Goal: Information Seeking & Learning: Learn about a topic

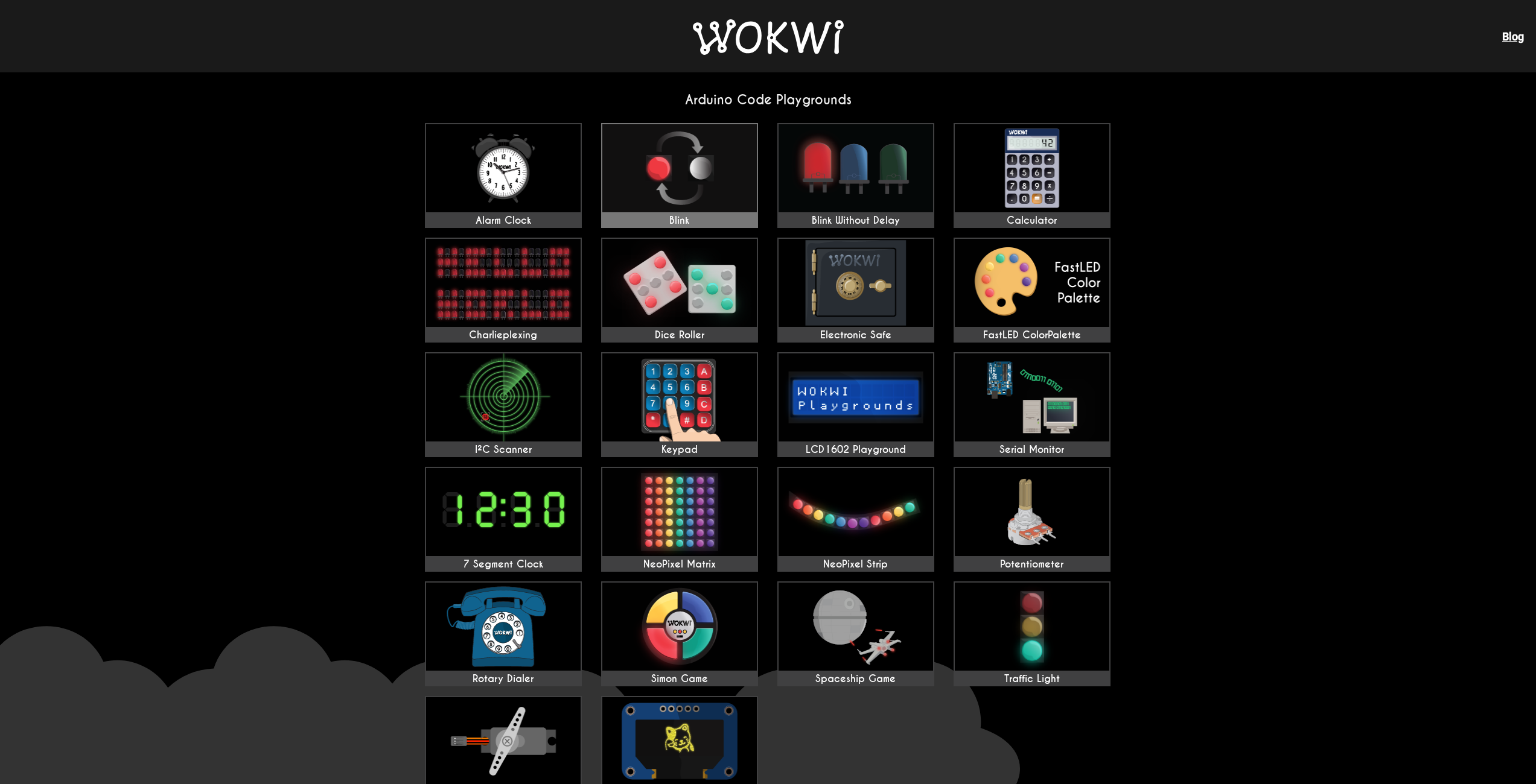
click at [708, 184] on img at bounding box center [680, 169] width 154 height 88
click at [512, 632] on img at bounding box center [503, 627] width 154 height 88
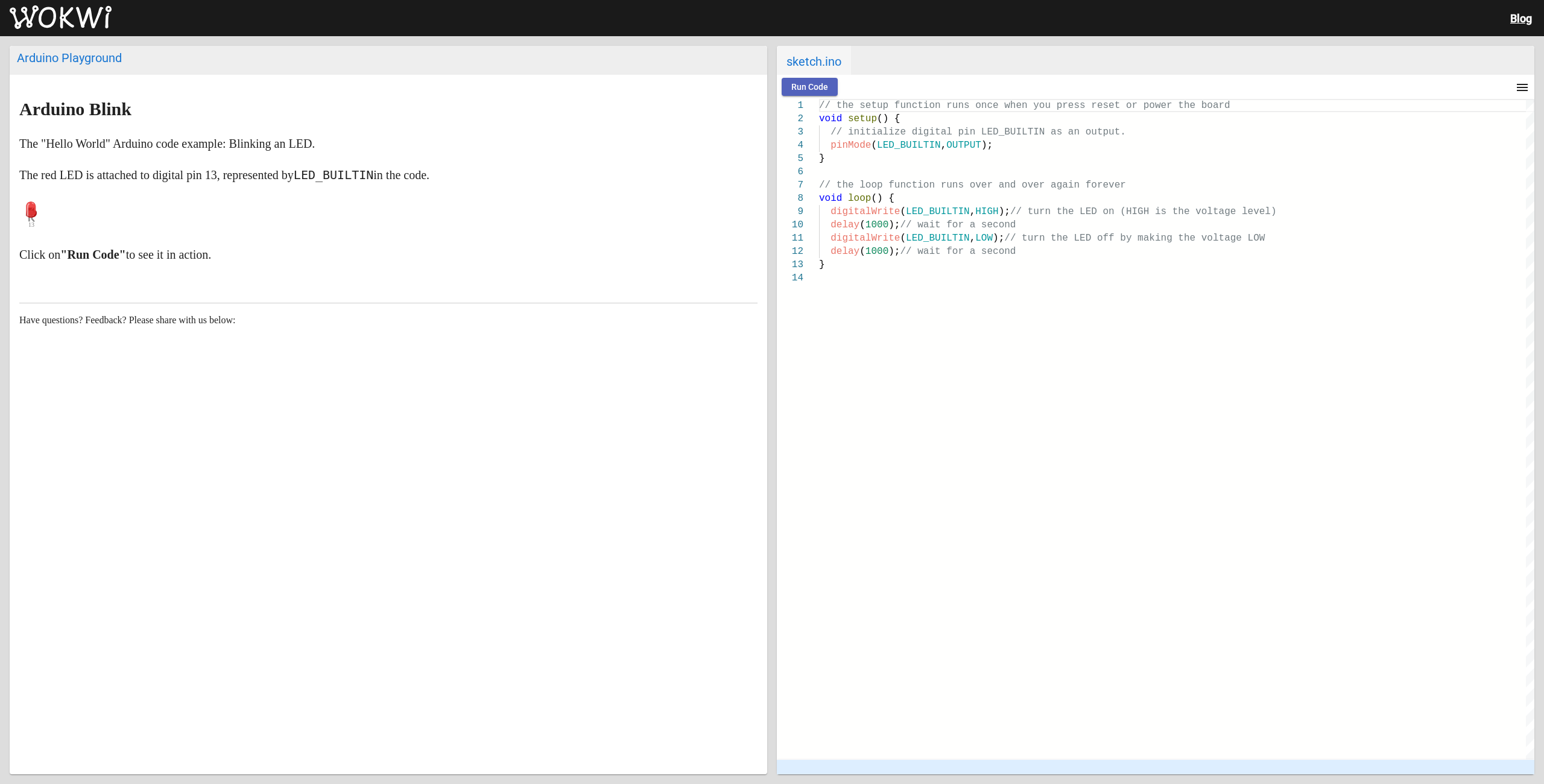
click at [822, 89] on span "Run Code" at bounding box center [810, 86] width 37 height 10
click at [860, 86] on span "Stop" at bounding box center [862, 86] width 18 height 10
click at [815, 90] on span "Run Code" at bounding box center [810, 86] width 37 height 10
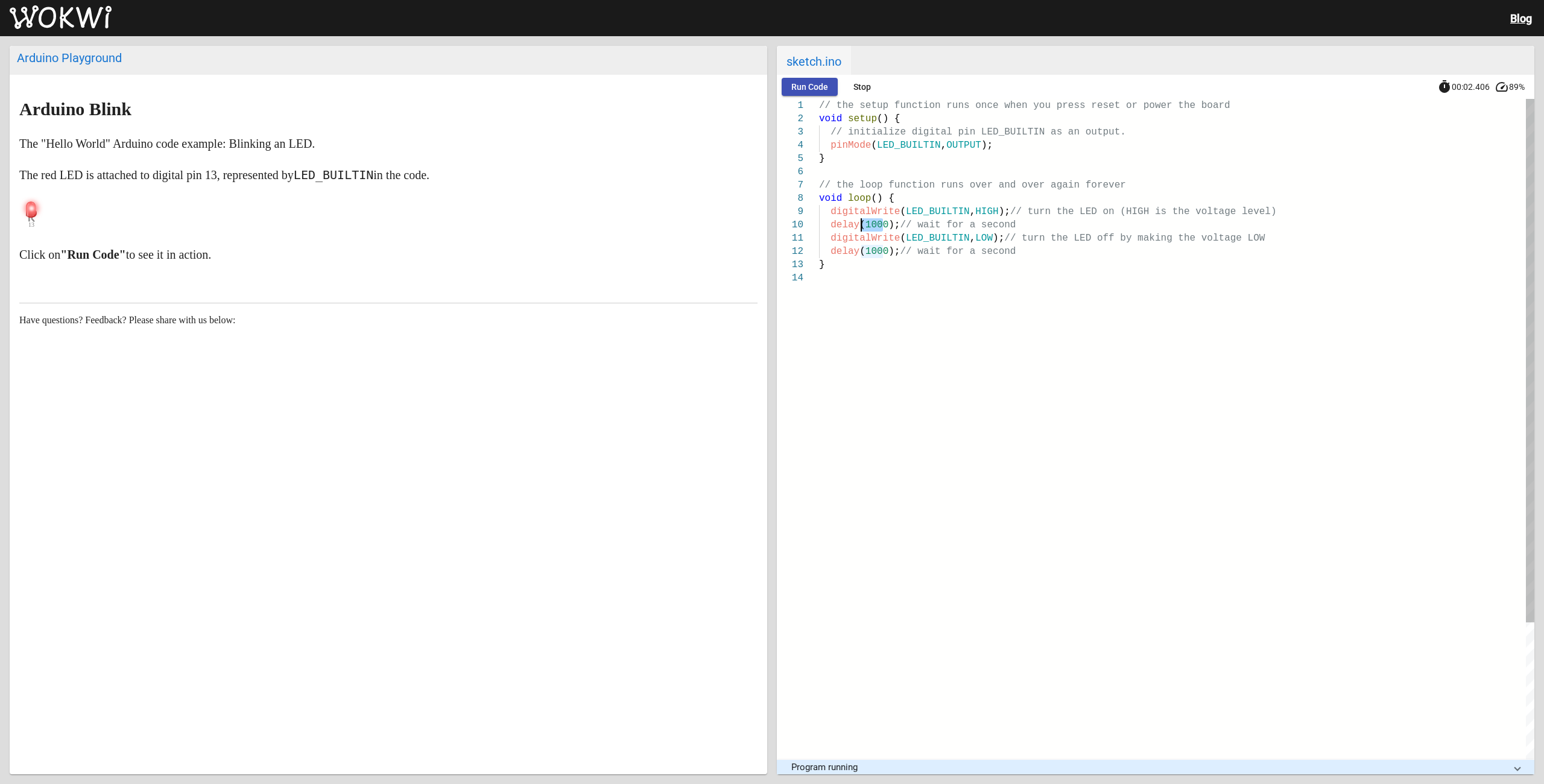
drag, startPoint x: 882, startPoint y: 225, endPoint x: 861, endPoint y: 225, distance: 21.0
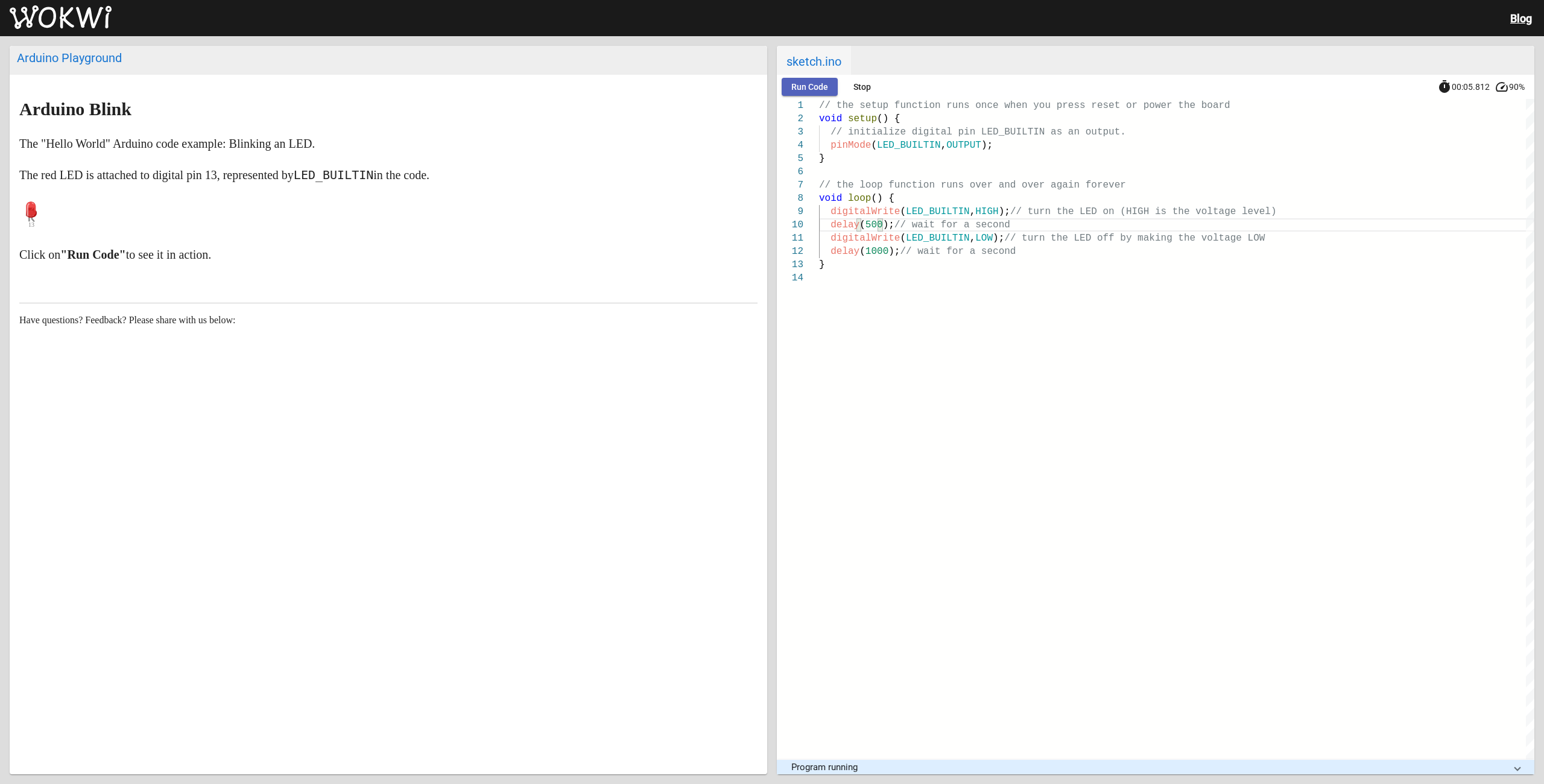
click at [810, 84] on span "Run Code" at bounding box center [810, 86] width 37 height 10
click at [813, 89] on span "Run Code" at bounding box center [810, 86] width 37 height 10
click at [813, 89] on span "Run Code" at bounding box center [810, 86] width 37 height 10
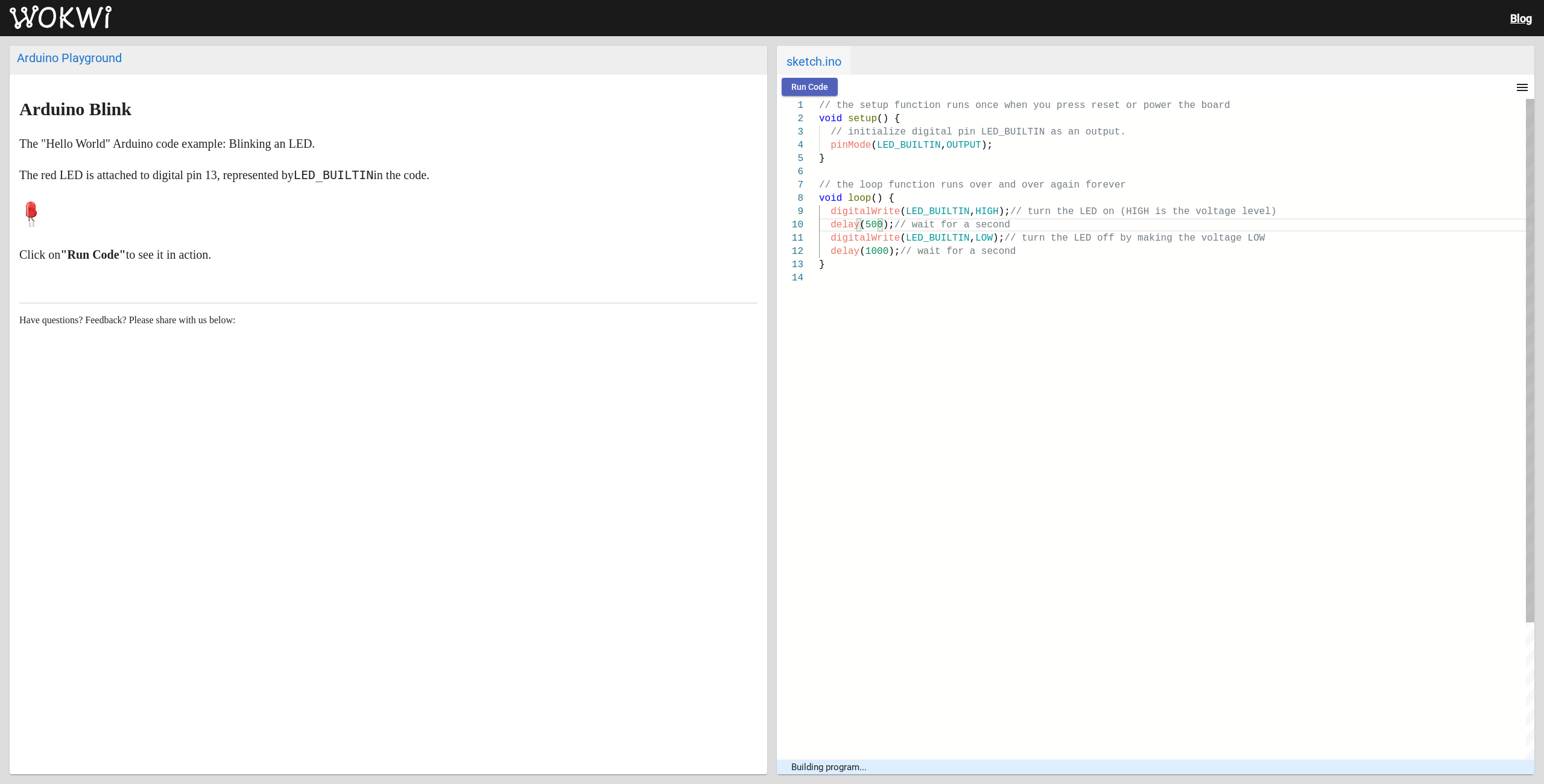
click at [928, 285] on div "// the setup function runs once when you press res et or power the board void s…" at bounding box center [1177, 515] width 716 height 833
click at [887, 352] on div "// the setup function runs once when you press res et or power the board void s…" at bounding box center [1177, 515] width 716 height 833
click at [826, 93] on button "Run Code" at bounding box center [809, 86] width 56 height 18
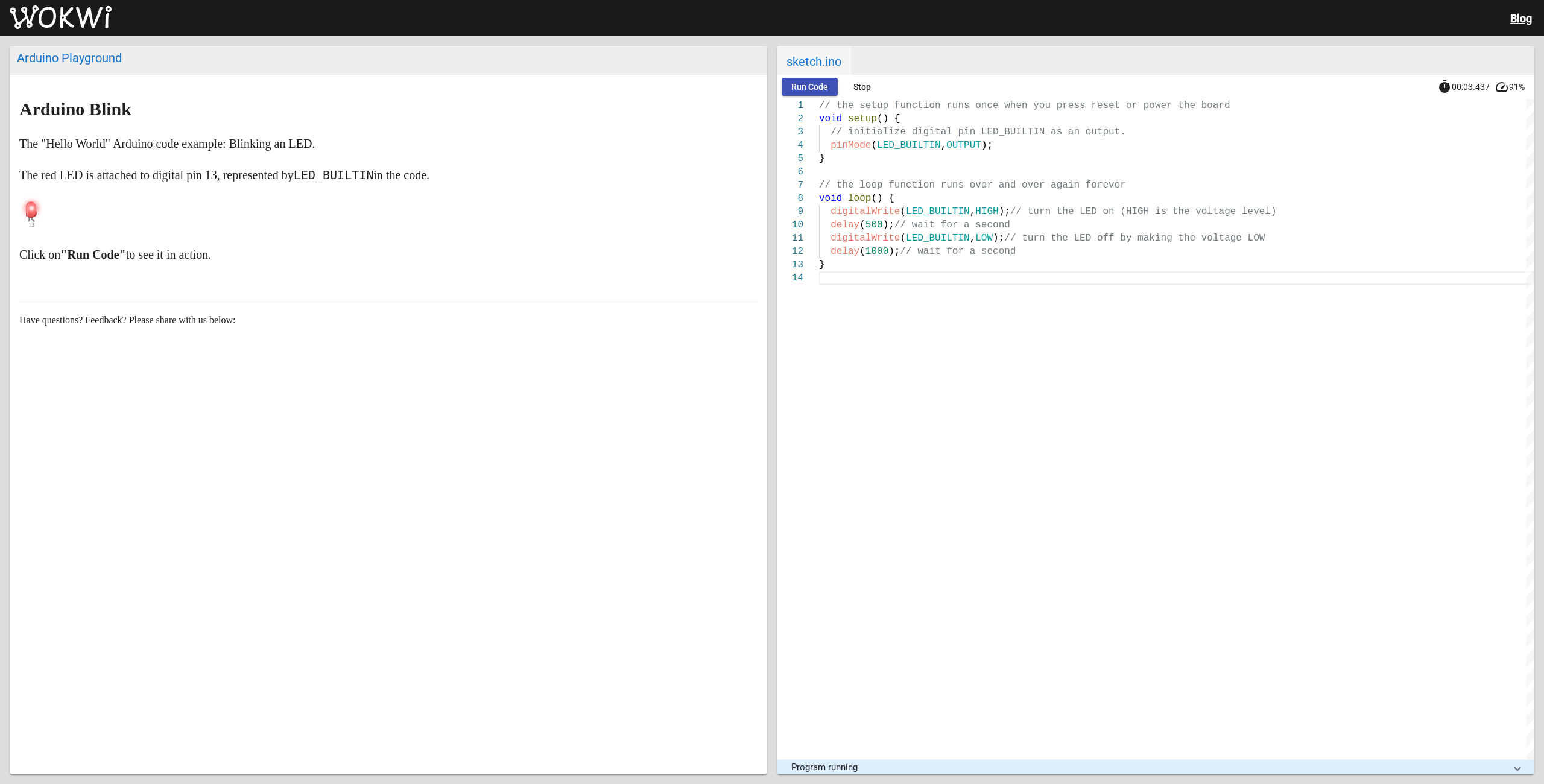
click at [817, 96] on button "Run Code" at bounding box center [809, 86] width 56 height 18
click at [871, 94] on button "Stop" at bounding box center [862, 86] width 39 height 18
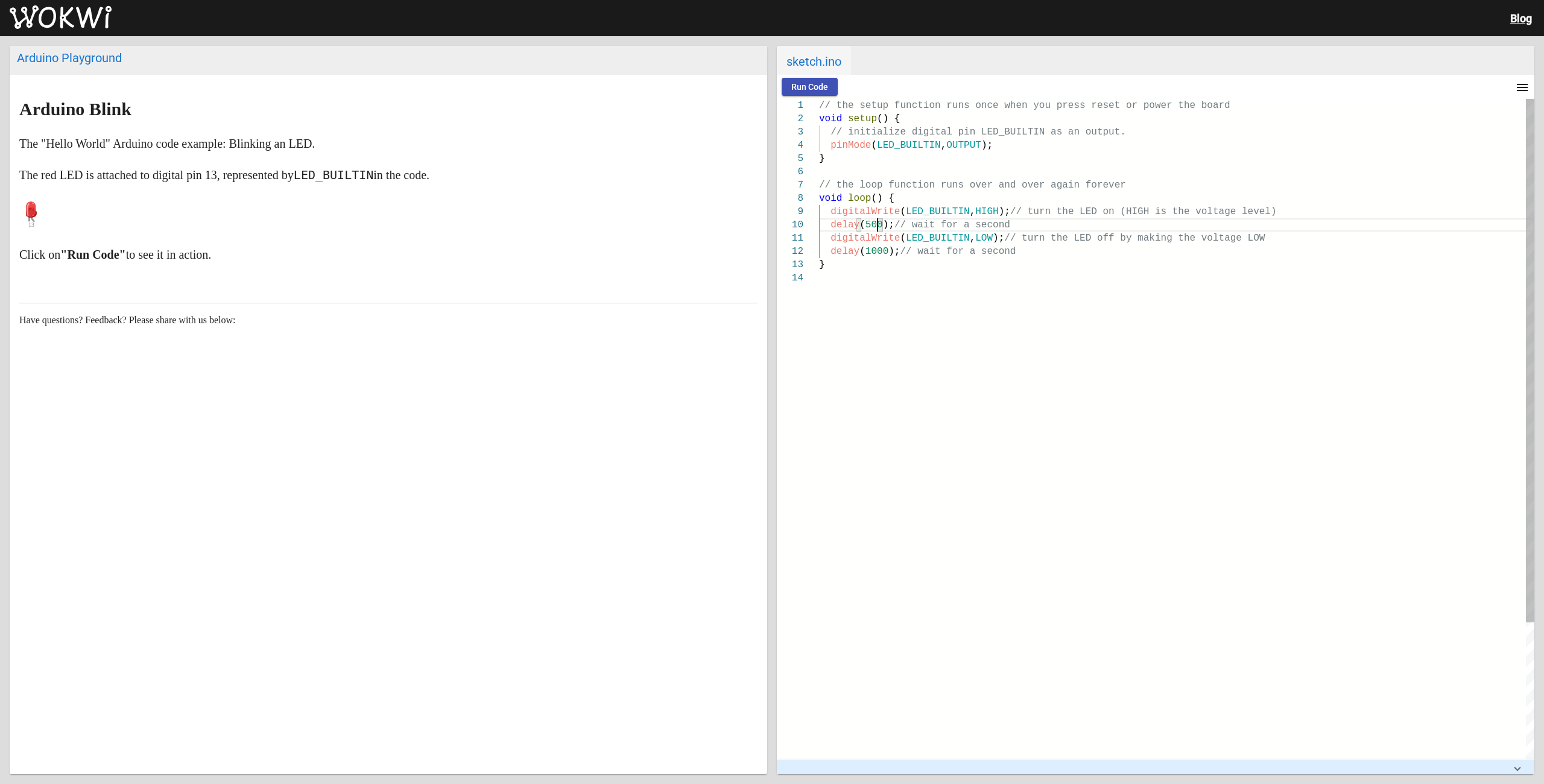
scroll to position [53, 0]
drag, startPoint x: 876, startPoint y: 231, endPoint x: 862, endPoint y: 227, distance: 14.6
click at [862, 227] on div "delay ( 500 ); // wait for a second" at bounding box center [1177, 225] width 716 height 13
click at [879, 355] on div "// the setup function runs once when you press res et or power the board void s…" at bounding box center [1177, 515] width 716 height 833
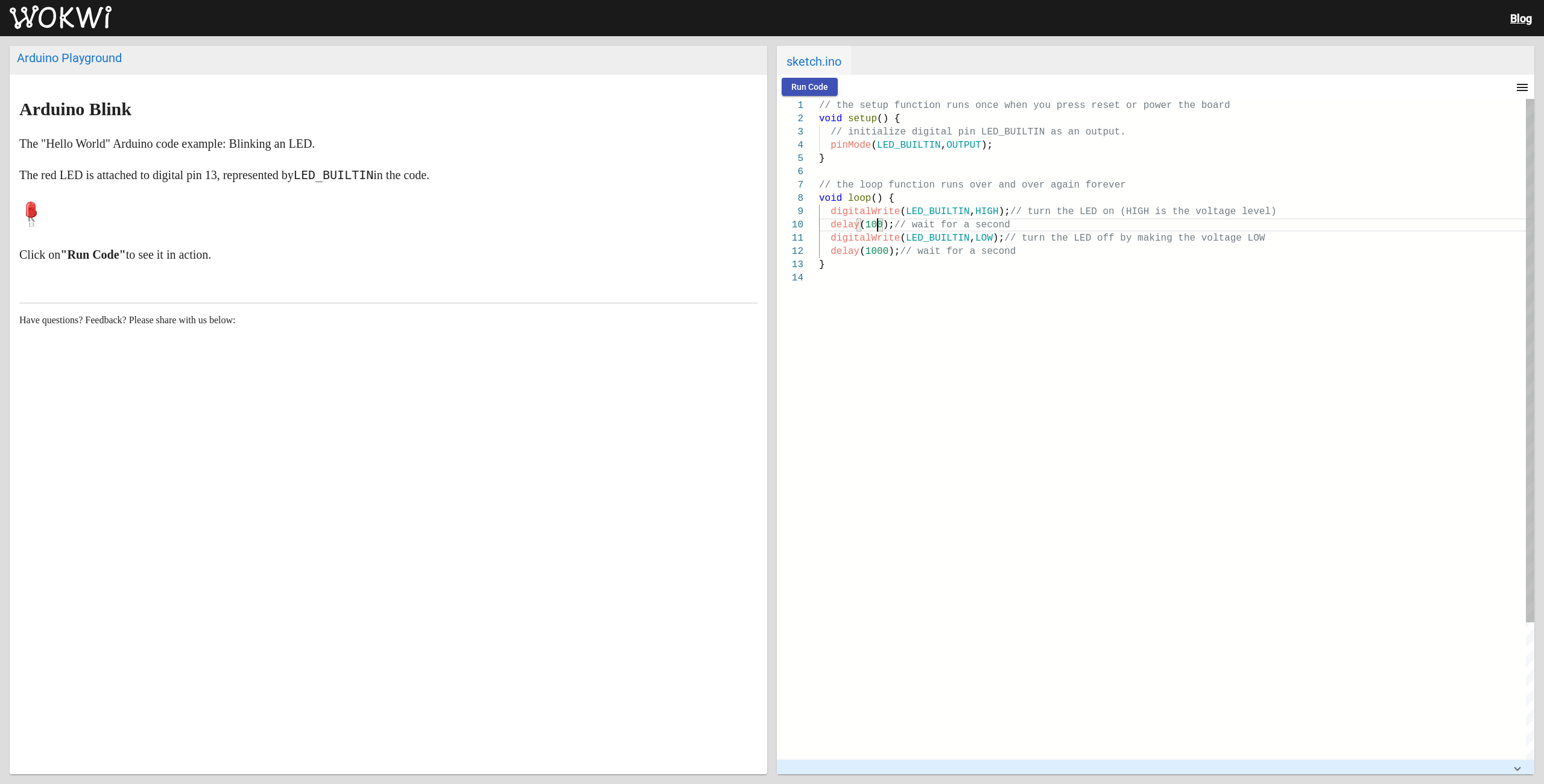
scroll to position [53, 58]
click at [816, 84] on span "Run Code" at bounding box center [810, 86] width 37 height 10
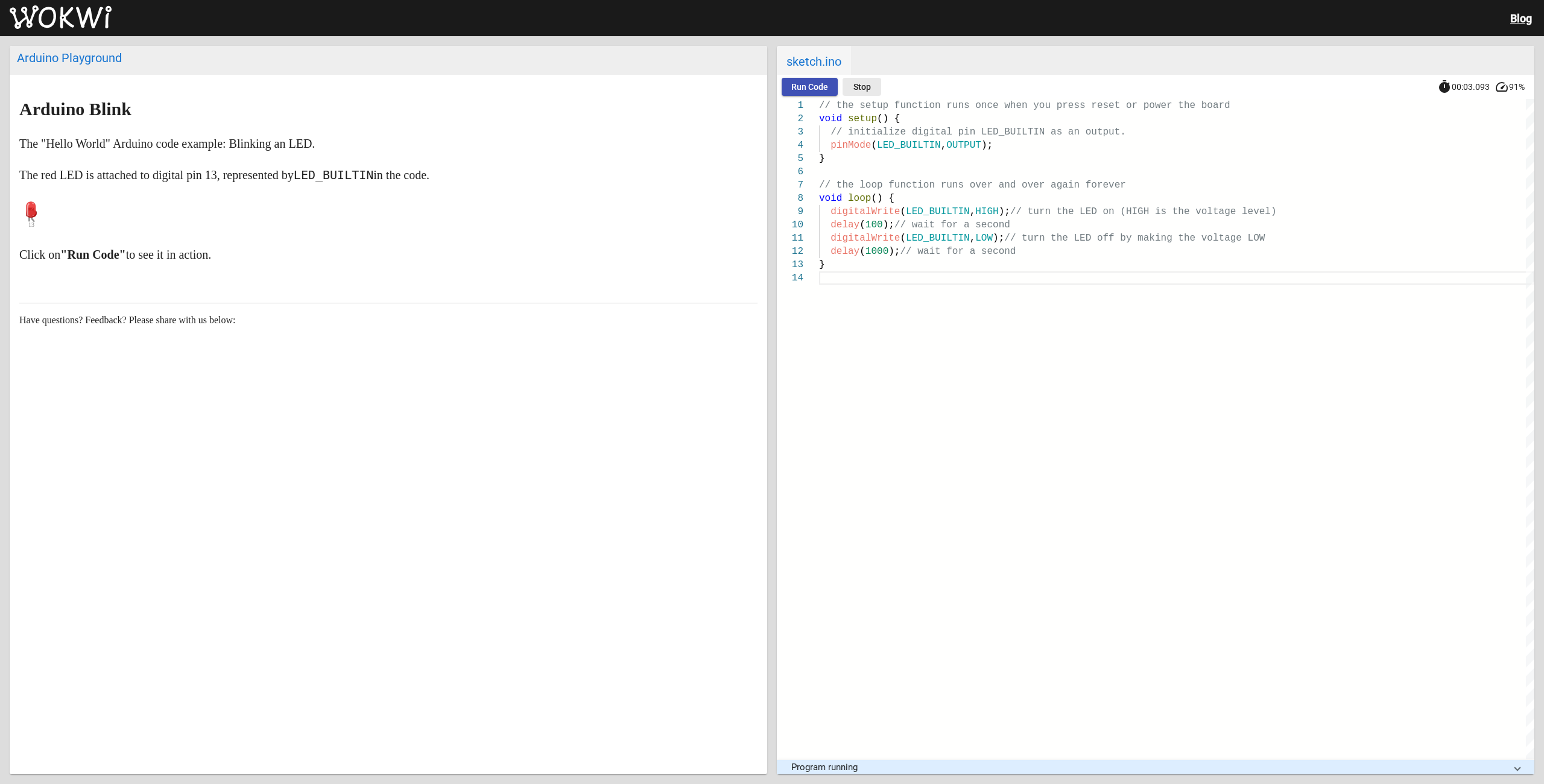
click at [868, 86] on span "Stop" at bounding box center [862, 86] width 18 height 10
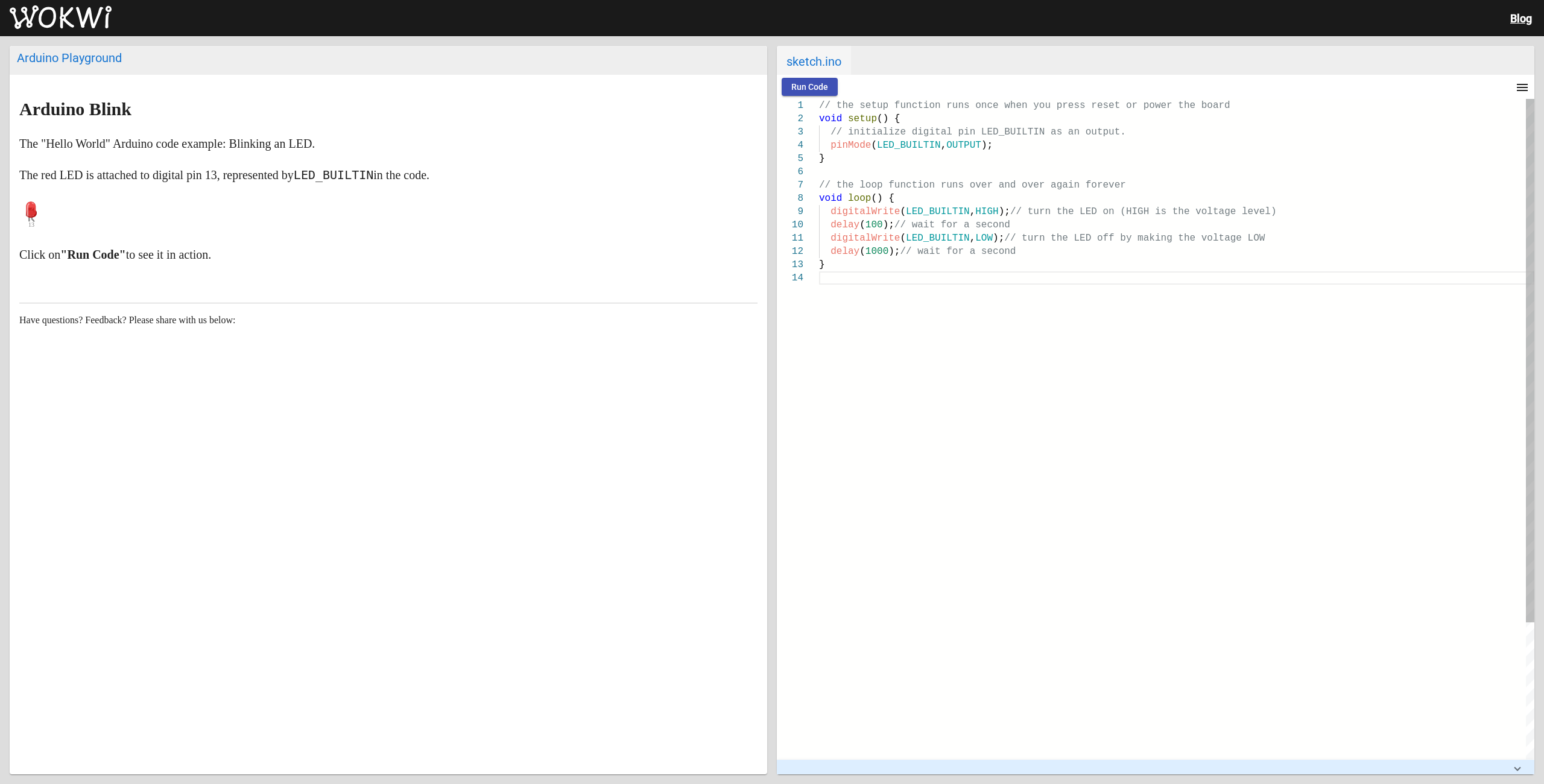
scroll to position [53, 0]
drag, startPoint x: 830, startPoint y: 211, endPoint x: 887, endPoint y: 224, distance: 58.5
click at [887, 224] on div "// the setup function runs once when you press res et or power the board void s…" at bounding box center [1177, 515] width 716 height 833
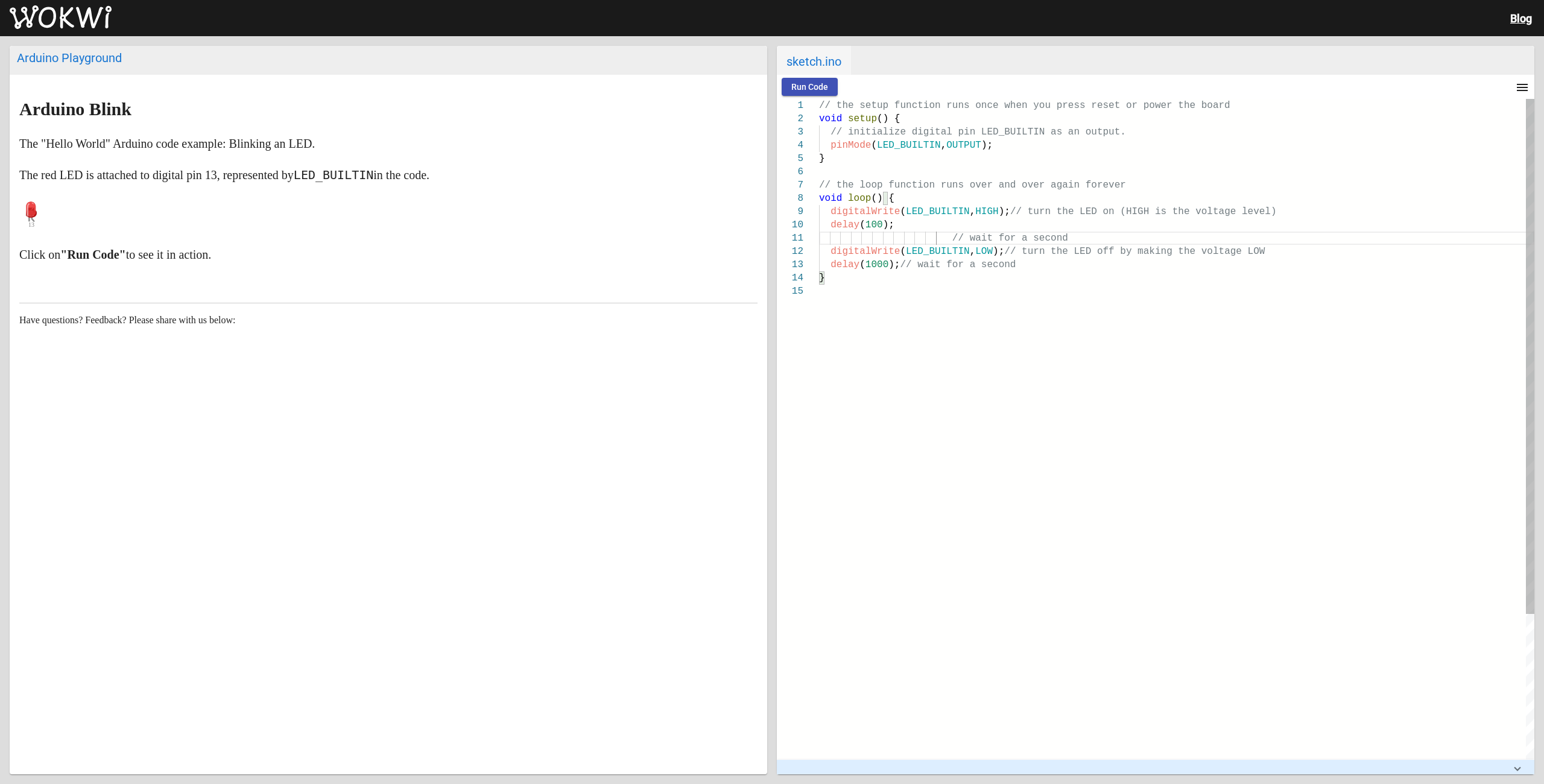
paste textarea "digitalWrite(LED_BUILTIN, HIGH); // turn the LED on (HIGH is the voltage level)…"
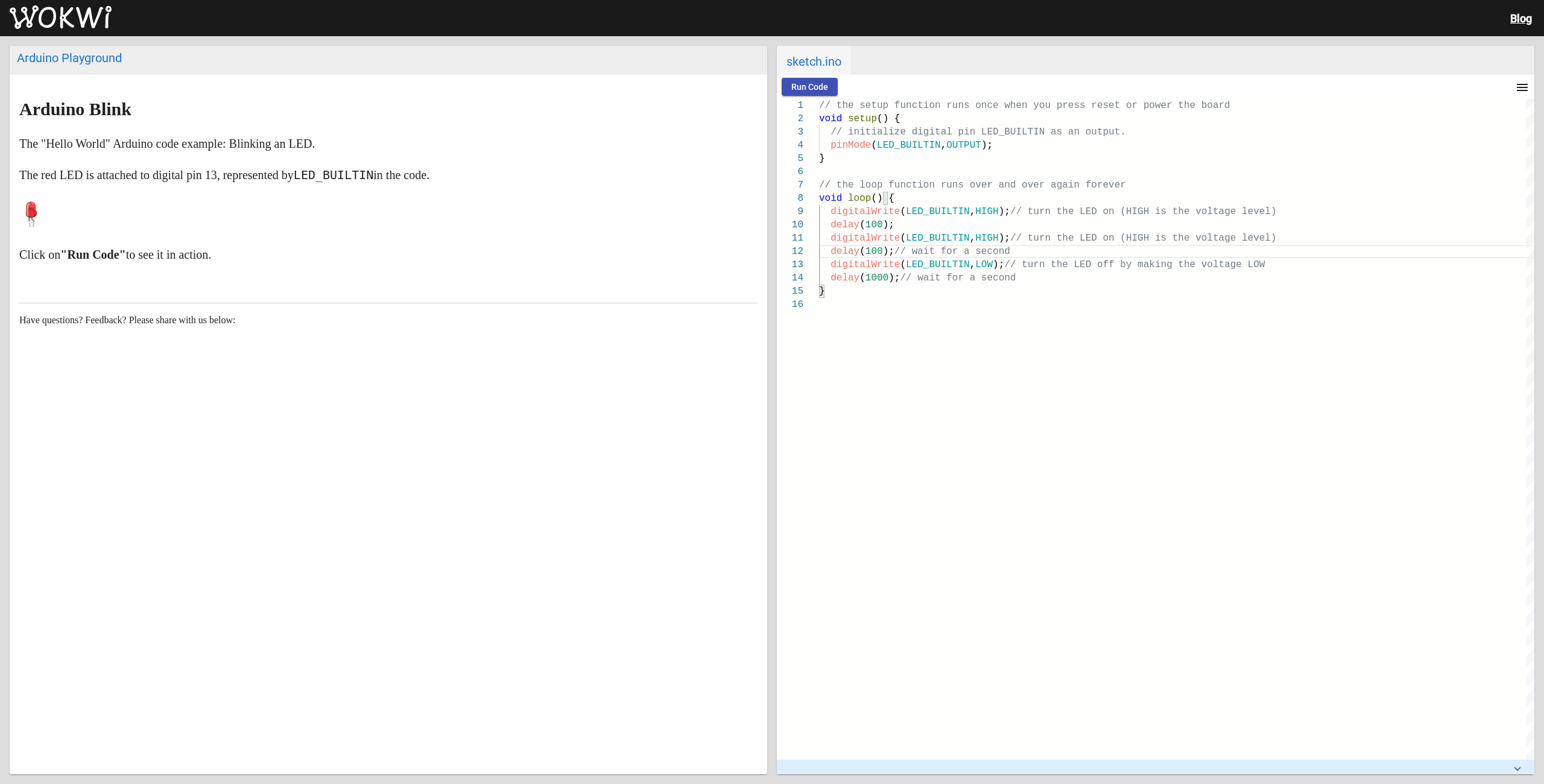
click at [811, 87] on span "Run Code" at bounding box center [810, 86] width 37 height 10
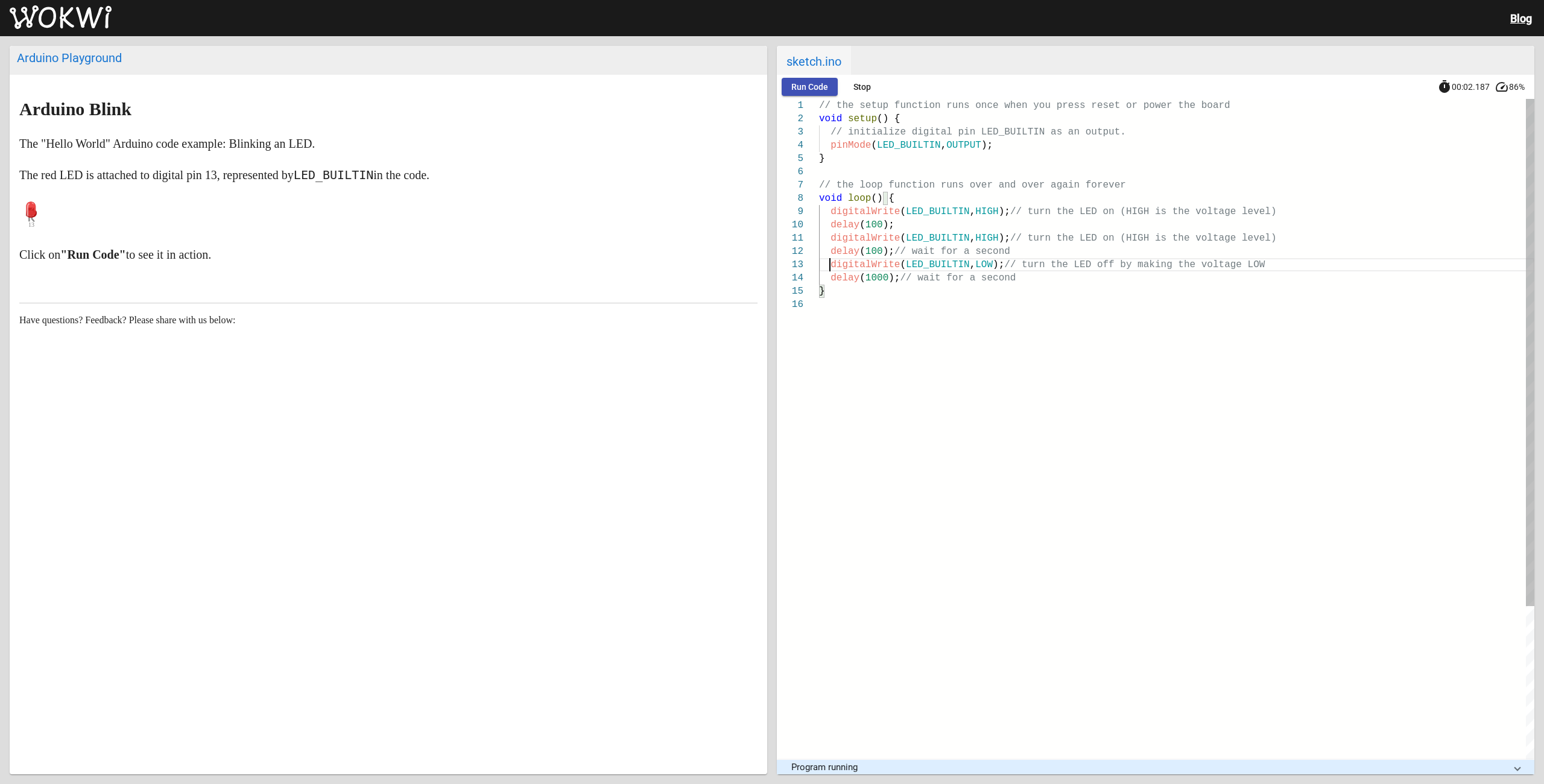
scroll to position [11, 69]
drag, startPoint x: 829, startPoint y: 261, endPoint x: 896, endPoint y: 280, distance: 69.6
click at [896, 280] on div "// the setup function runs once when you press res et or power the board void s…" at bounding box center [1177, 528] width 716 height 859
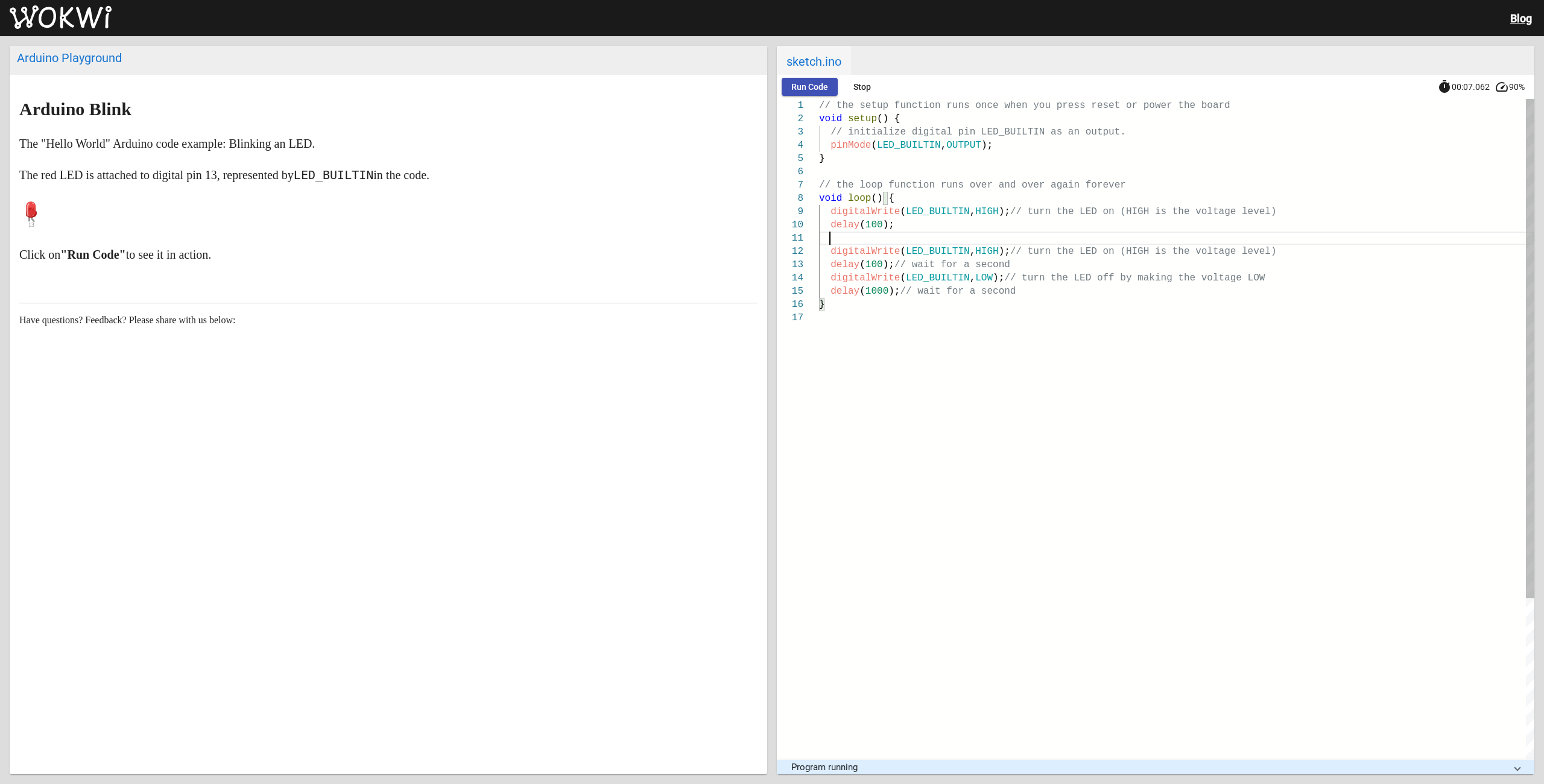
paste textarea "digitalWrite(LED_BUILTIN, LOW); // turn the LED off by making the voltage LOW d…"
type textarea "digitalWrite(LED_BUILTIN, LOW); // turn the LED off by making the voltage LOW d…"
click at [816, 89] on span "Run Code" at bounding box center [810, 86] width 37 height 10
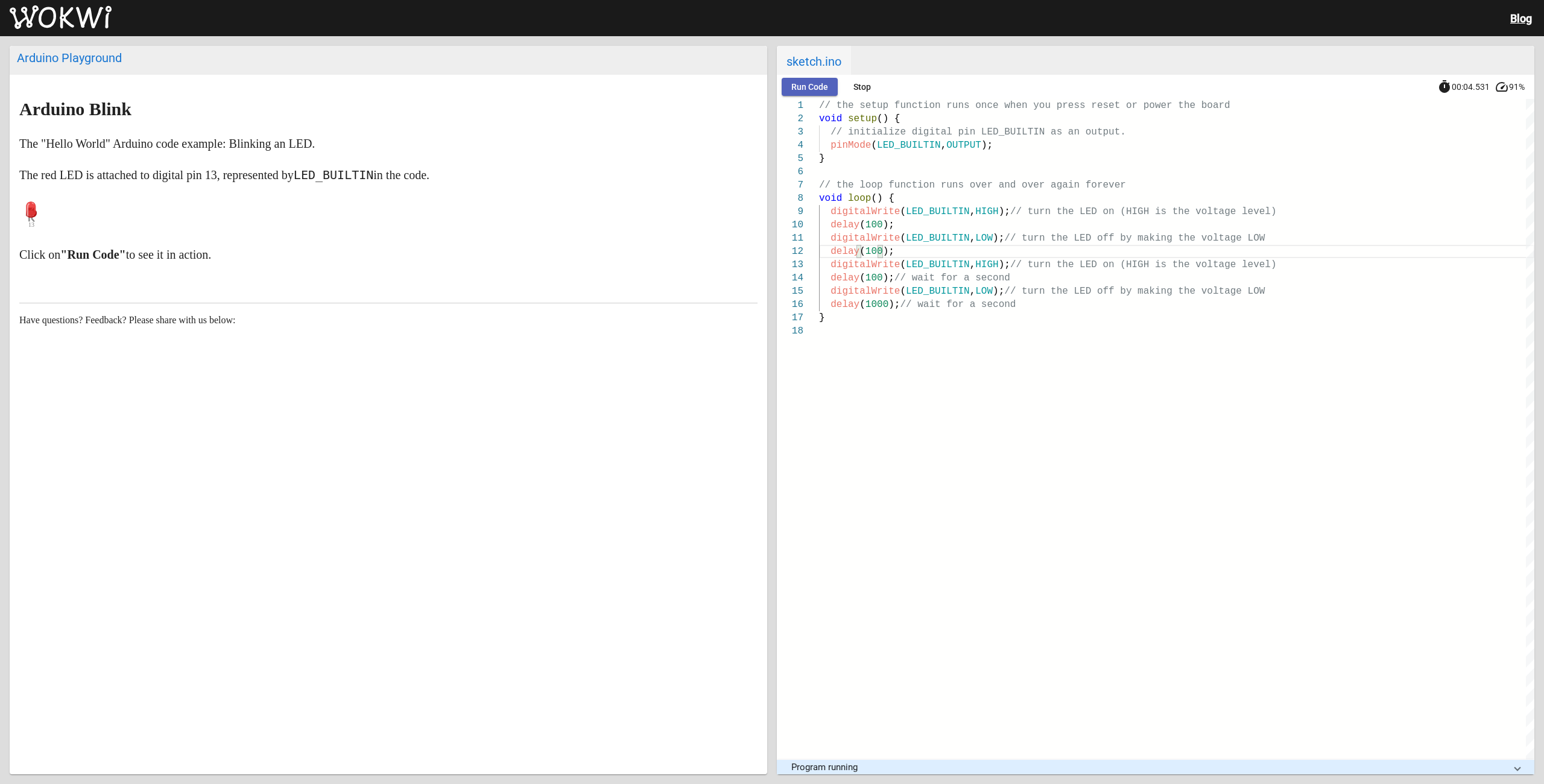
click at [816, 89] on span "Run Code" at bounding box center [810, 86] width 37 height 10
click at [872, 89] on button "Stop" at bounding box center [862, 86] width 39 height 18
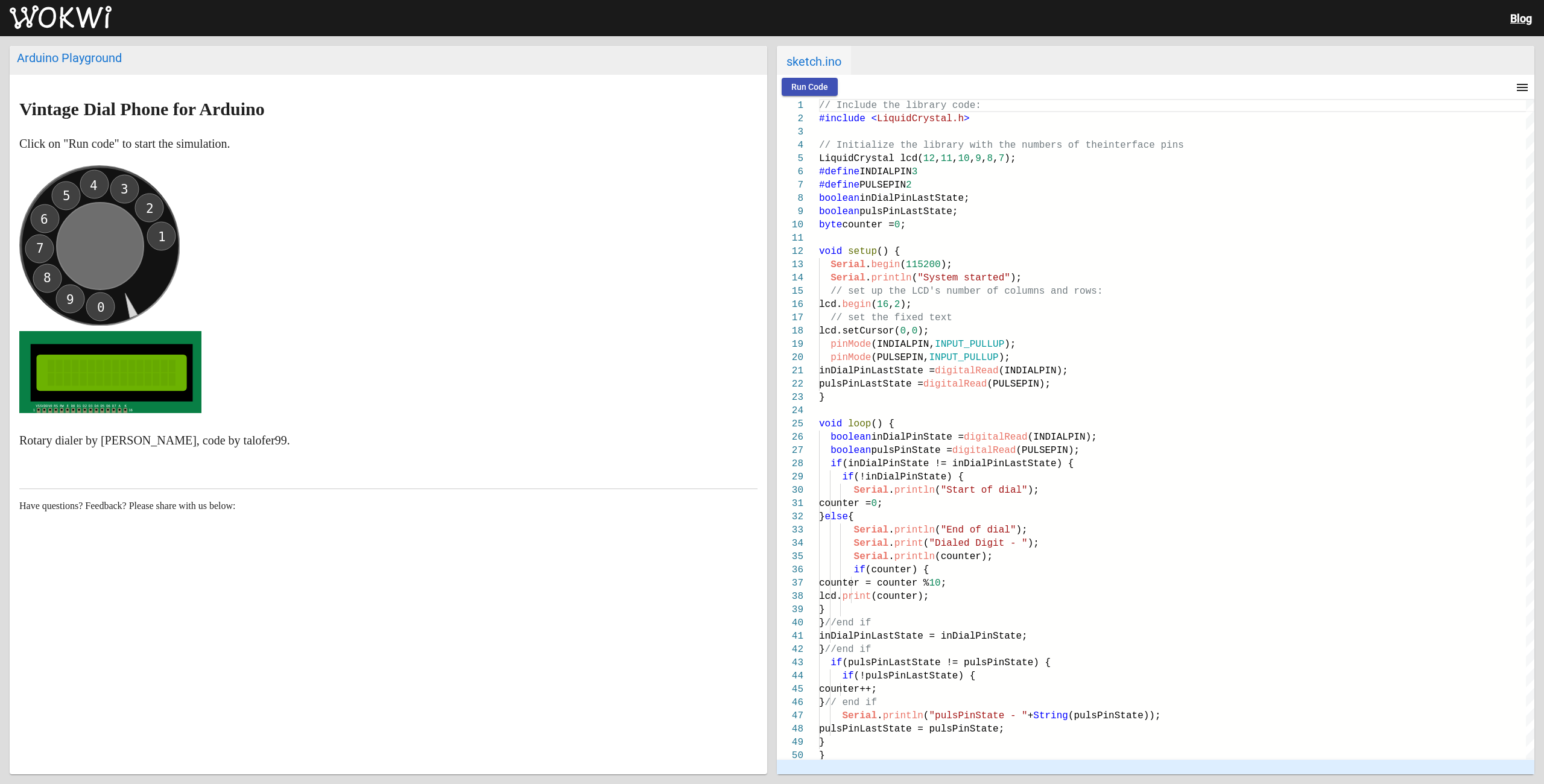
drag, startPoint x: 162, startPoint y: 238, endPoint x: 105, endPoint y: 192, distance: 73.2
click at [104, 190] on icon "0 9 8 7 6 5 4 3 2 1" at bounding box center [99, 245] width 160 height 160
drag, startPoint x: 164, startPoint y: 233, endPoint x: 80, endPoint y: 331, distance: 129.1
click at [75, 337] on p at bounding box center [388, 292] width 738 height 253
drag, startPoint x: 102, startPoint y: 307, endPoint x: 129, endPoint y: 287, distance: 33.6
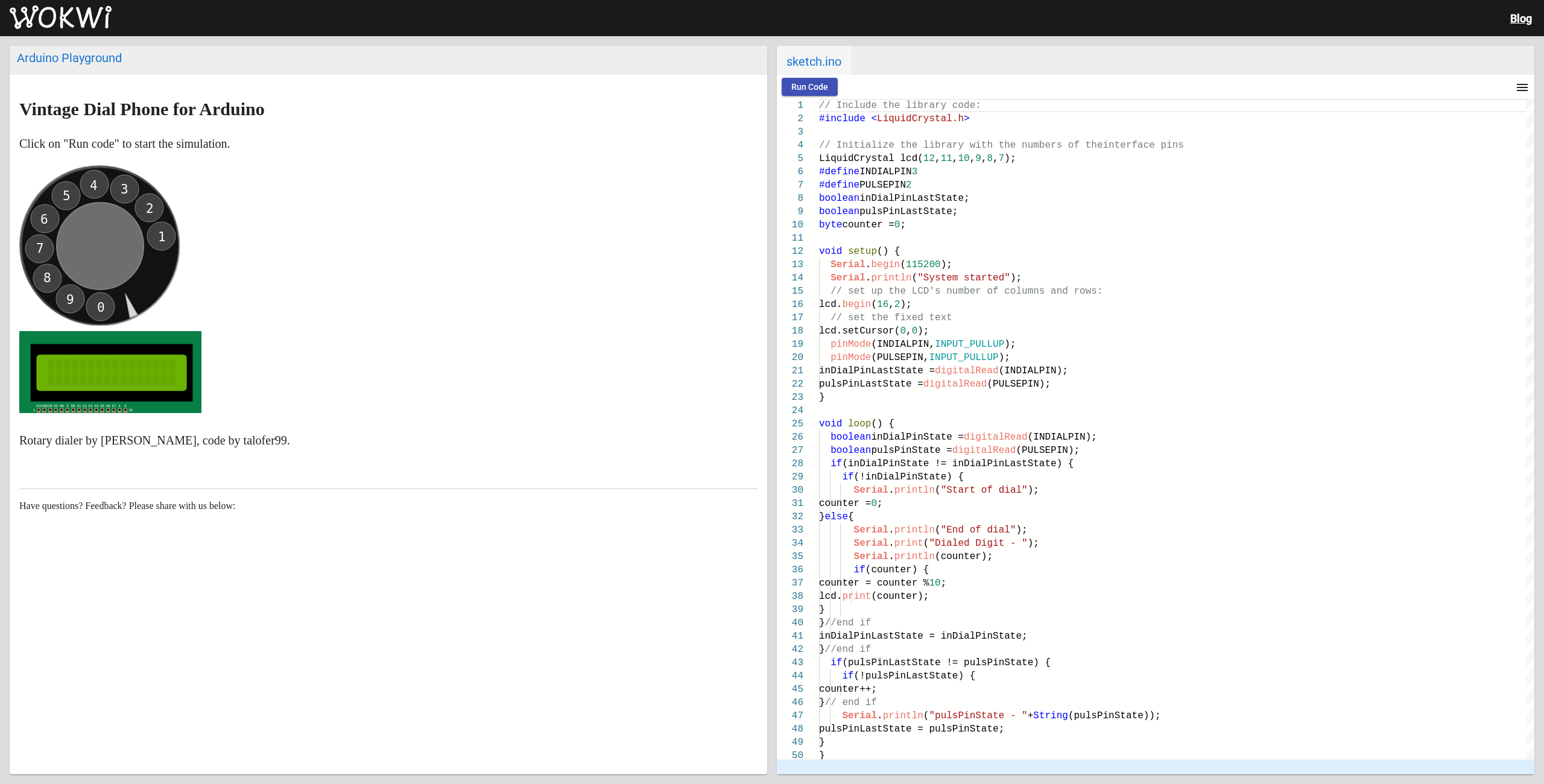
click at [167, 229] on icon "0 9 8 7 6 5 4 3 2 1" at bounding box center [99, 245] width 160 height 160
click at [820, 89] on span "Run Code" at bounding box center [810, 86] width 37 height 10
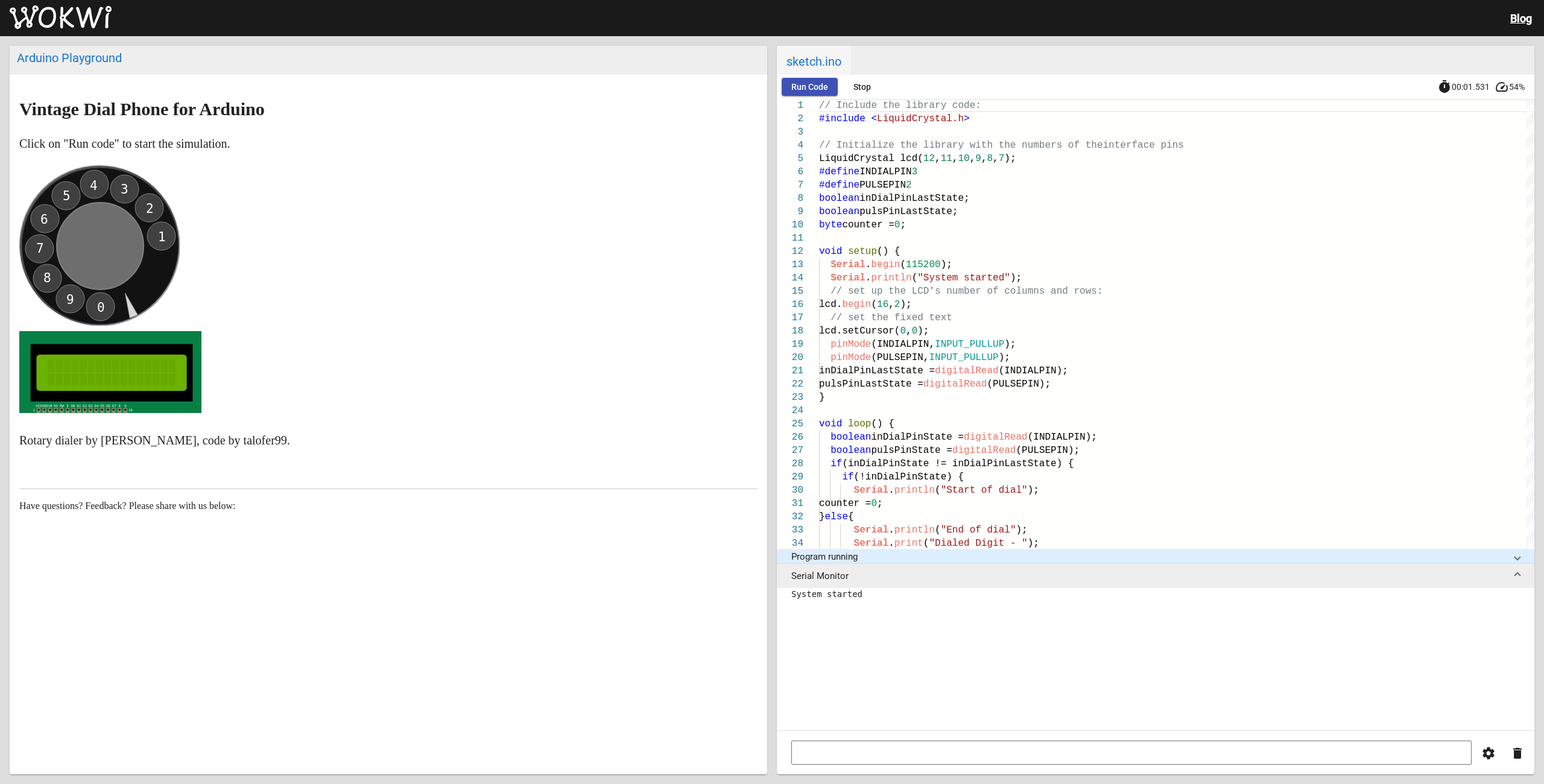
drag, startPoint x: 170, startPoint y: 235, endPoint x: 157, endPoint y: 201, distance: 36.4
click at [157, 201] on circle at bounding box center [99, 245] width 160 height 160
drag, startPoint x: 159, startPoint y: 234, endPoint x: 156, endPoint y: 275, distance: 41.1
click at [156, 275] on icon "0 9 8 7 6 5 4 3 2 1" at bounding box center [99, 245] width 160 height 160
click at [90, 303] on circle at bounding box center [99, 245] width 160 height 160
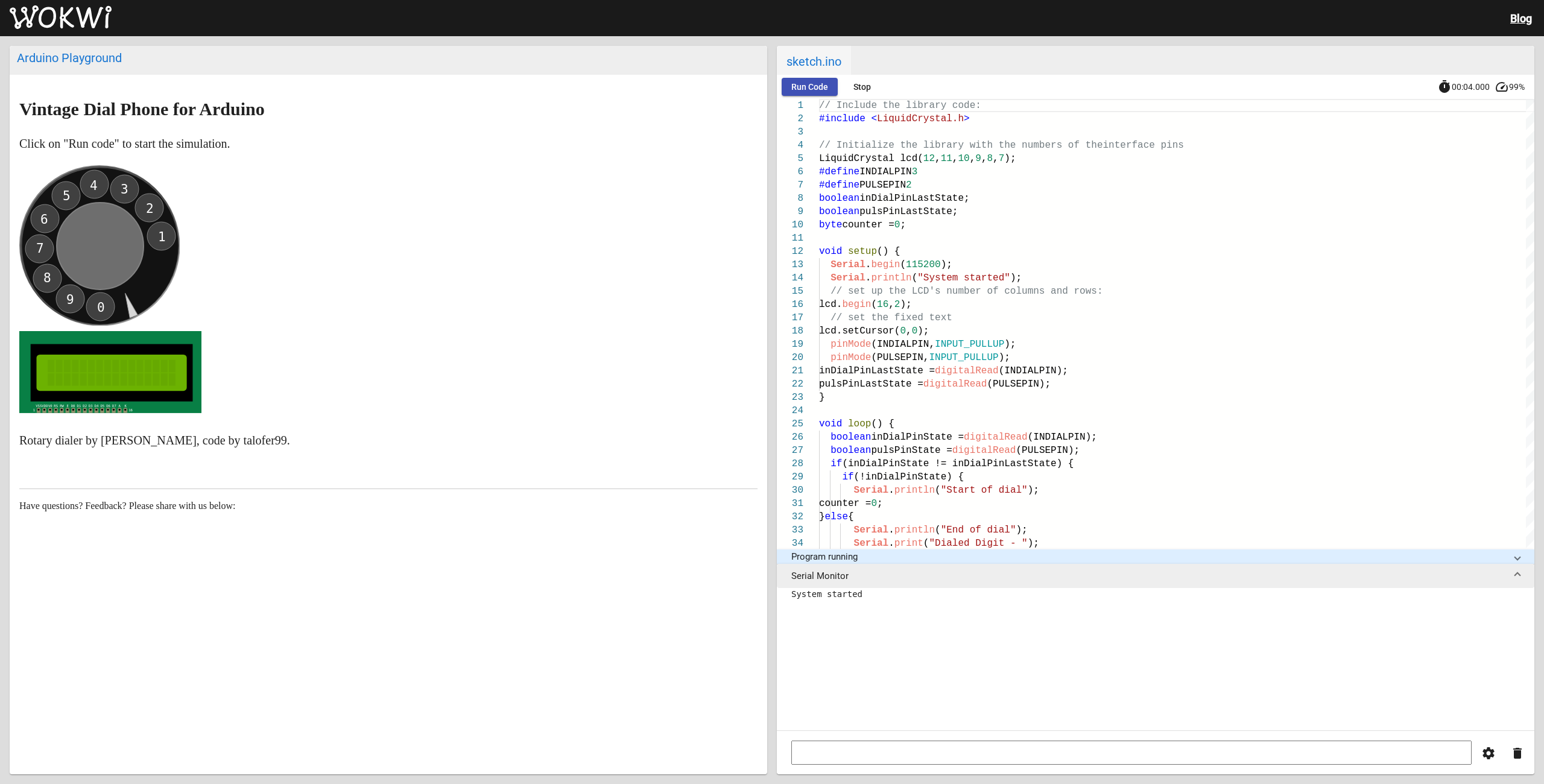
drag, startPoint x: 101, startPoint y: 308, endPoint x: 49, endPoint y: 287, distance: 56.1
click at [20, 242] on icon "0 9 8 7 6 5 4 3 2 1" at bounding box center [99, 245] width 160 height 160
click at [110, 379] on rect at bounding box center [111, 372] width 128 height 26
click at [90, 378] on rect at bounding box center [111, 372] width 128 height 26
click at [53, 374] on rect at bounding box center [111, 372] width 128 height 26
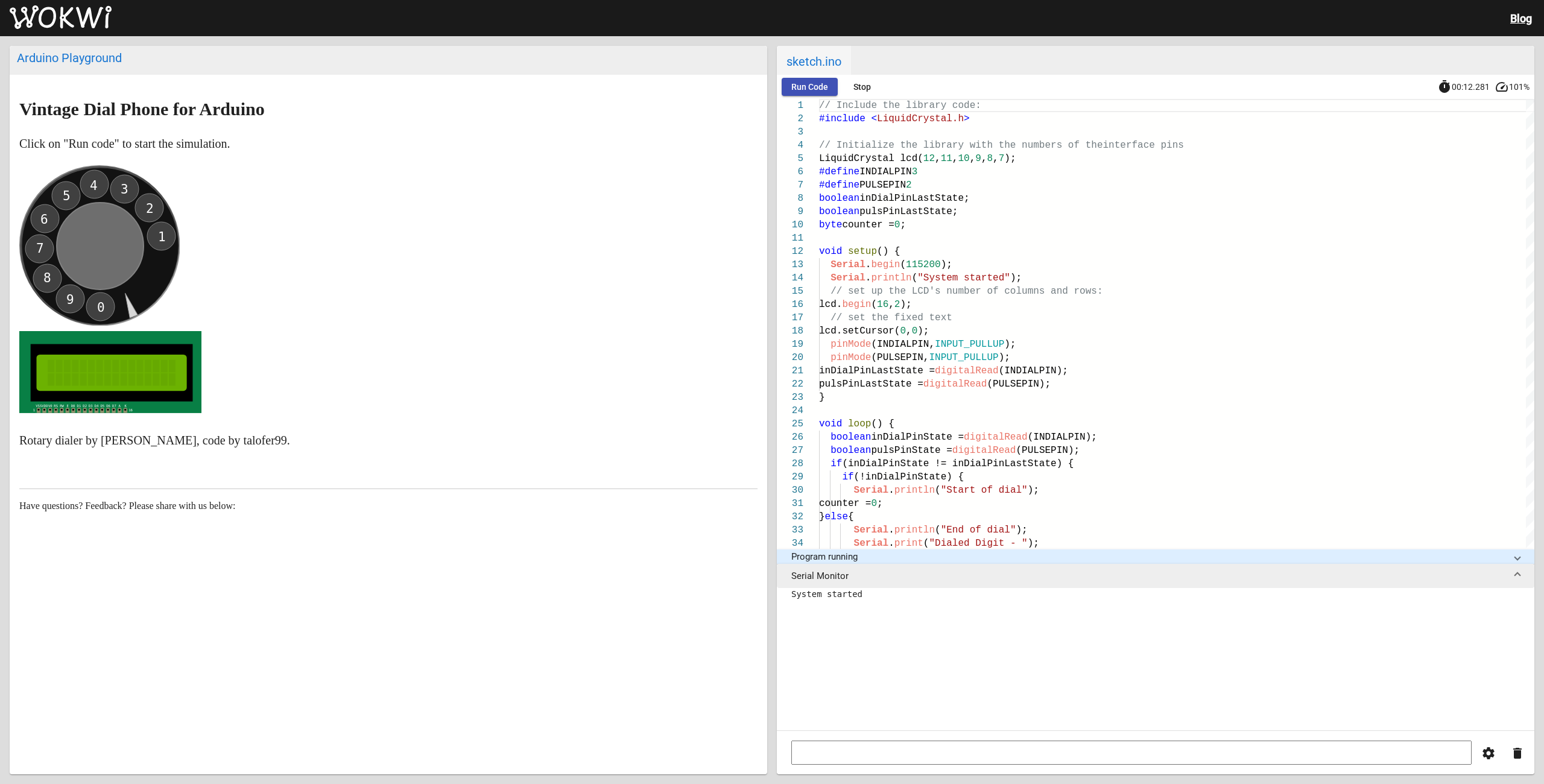
drag, startPoint x: 101, startPoint y: 308, endPoint x: 107, endPoint y: 308, distance: 6.0
click at [86, 307] on icon "0 9 8 7 6 5 4 3 2 1" at bounding box center [99, 245] width 160 height 160
drag, startPoint x: 132, startPoint y: 308, endPoint x: 140, endPoint y: 287, distance: 22.5
click at [145, 304] on icon "0 9 8 7 6 5 4 3 2 1" at bounding box center [99, 245] width 160 height 160
drag, startPoint x: 47, startPoint y: 218, endPoint x: 182, endPoint y: 313, distance: 165.1
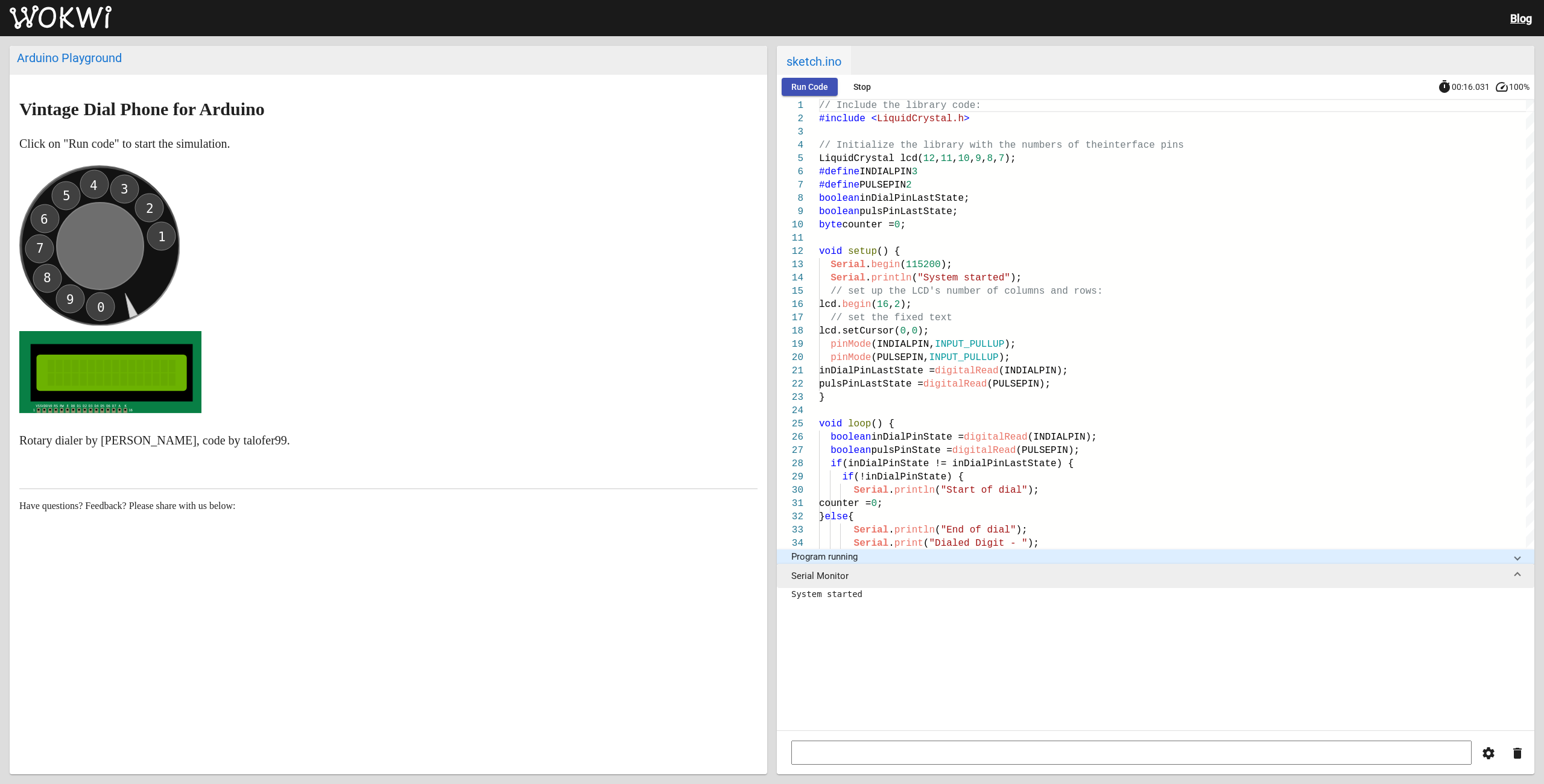
click at [182, 313] on p at bounding box center [388, 292] width 738 height 253
click at [863, 88] on span "Stop" at bounding box center [862, 86] width 18 height 10
